Goal: Find specific page/section: Find specific page/section

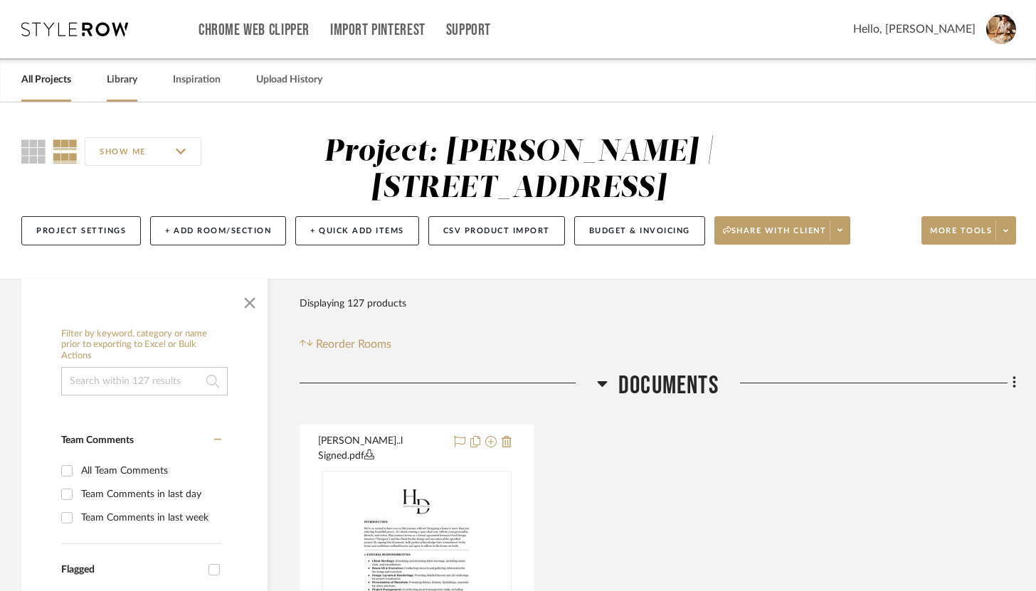
click at [119, 78] on link "Library" at bounding box center [122, 79] width 31 height 19
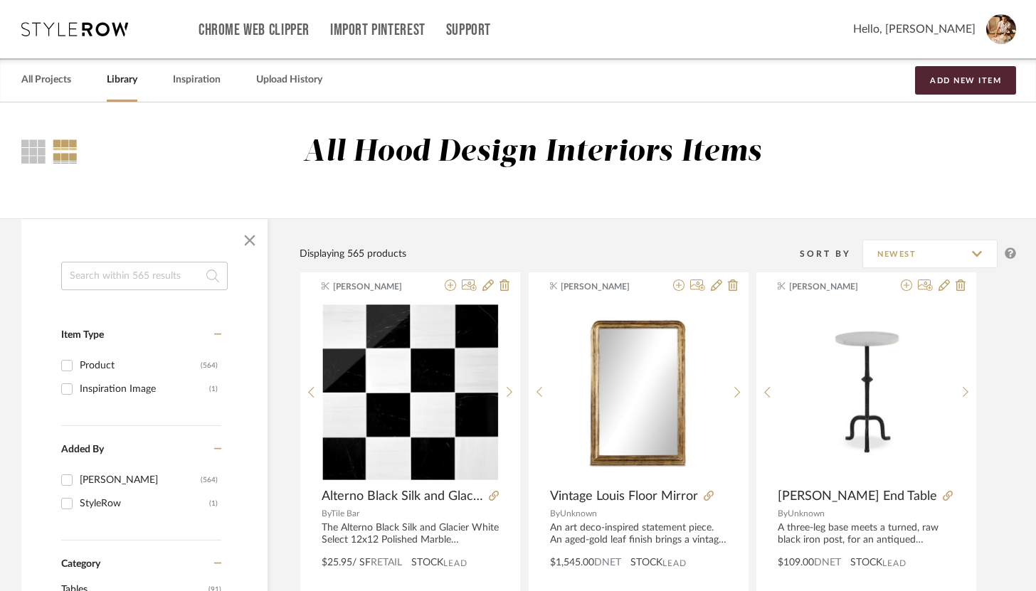
click at [95, 282] on input at bounding box center [144, 276] width 167 height 28
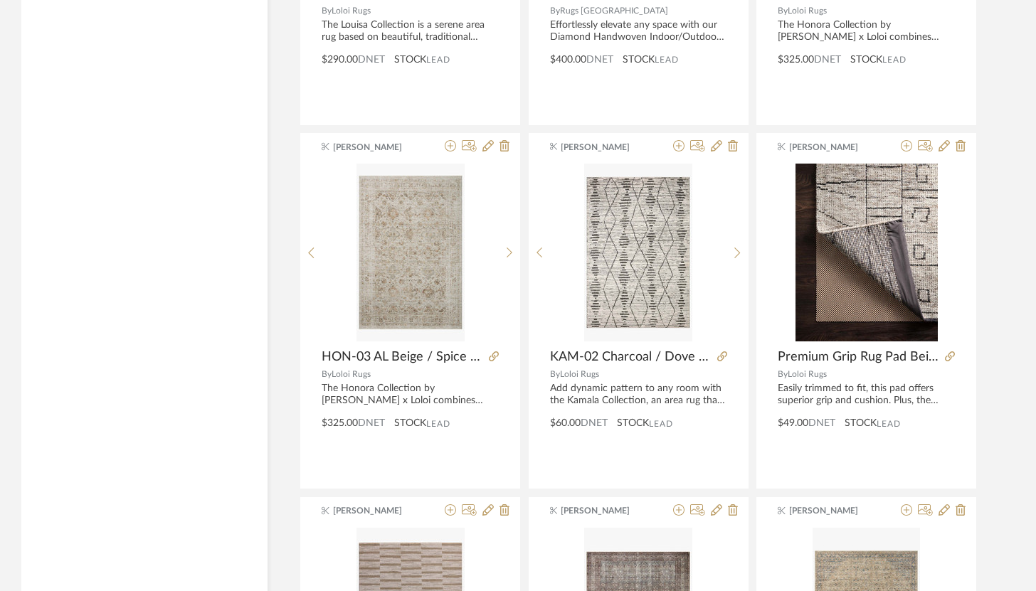
scroll to position [1639, 0]
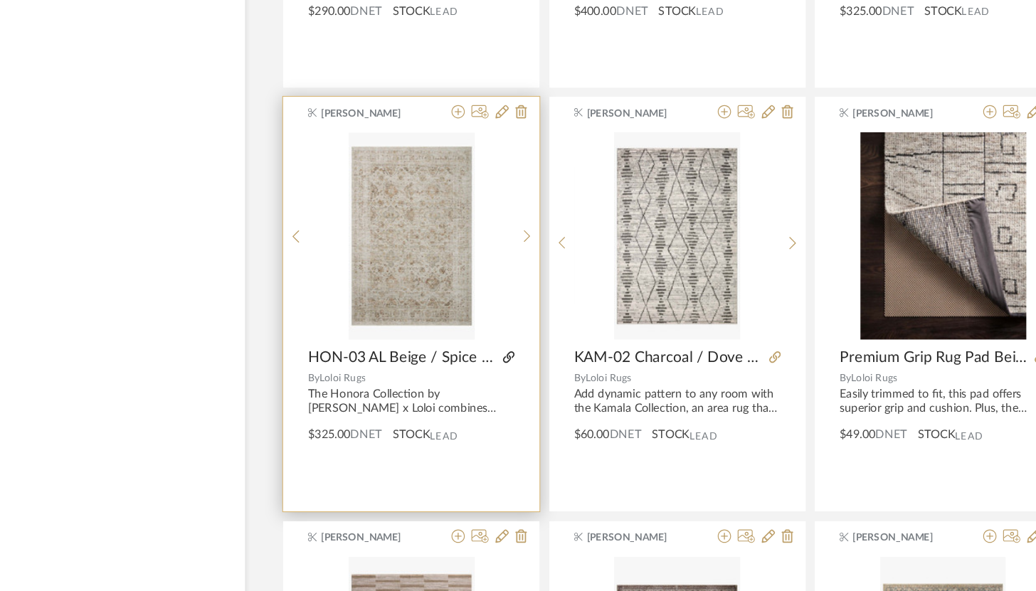
type input "rugs"
click at [489, 357] on icon at bounding box center [494, 354] width 10 height 10
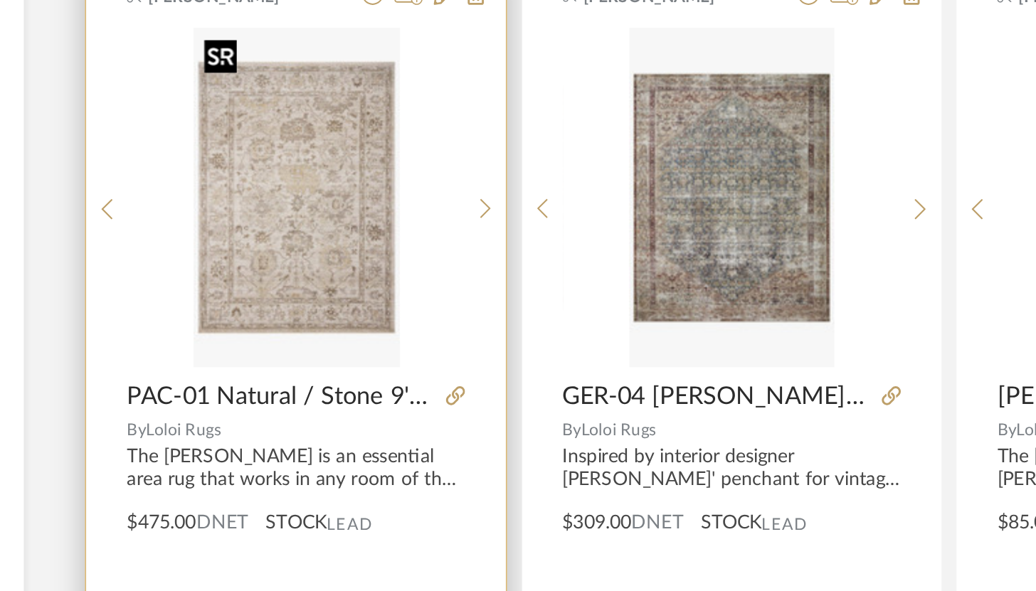
scroll to position [2318, 0]
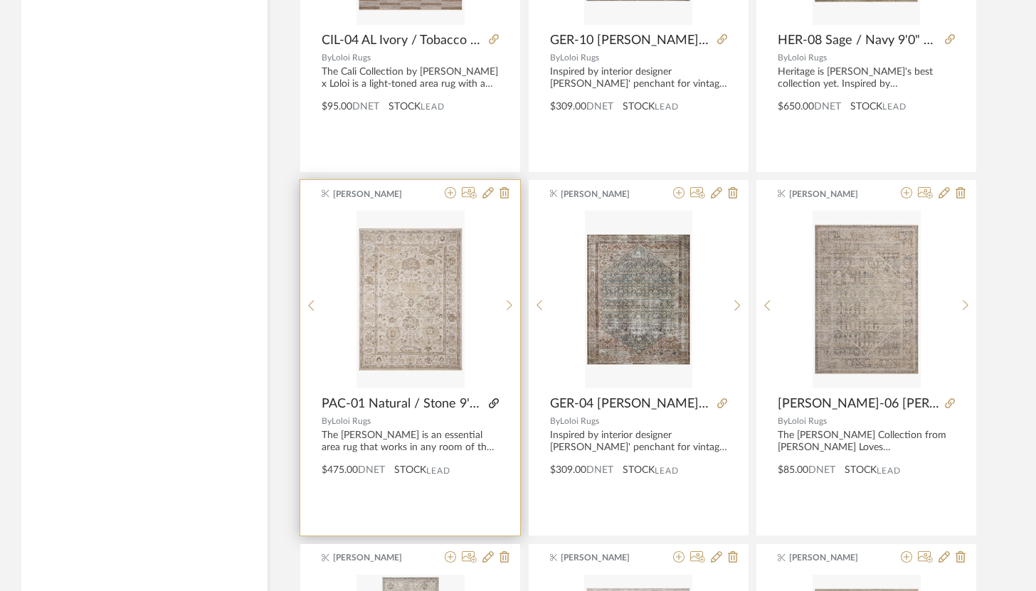
click at [497, 399] on fa-icon at bounding box center [494, 404] width 10 height 10
